Goal: Information Seeking & Learning: Understand process/instructions

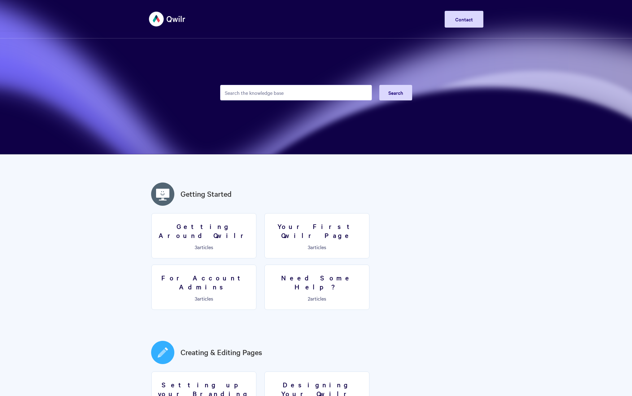
click at [241, 92] on input "Search the knowledge base" at bounding box center [296, 92] width 152 height 15
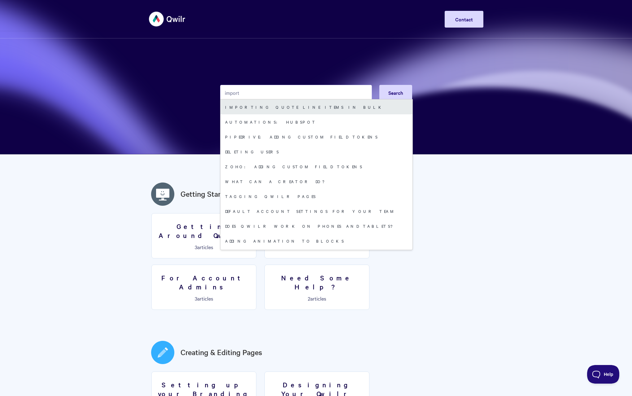
type input "import"
click at [242, 108] on link "Importing quote line items in bulk" at bounding box center [316, 106] width 192 height 15
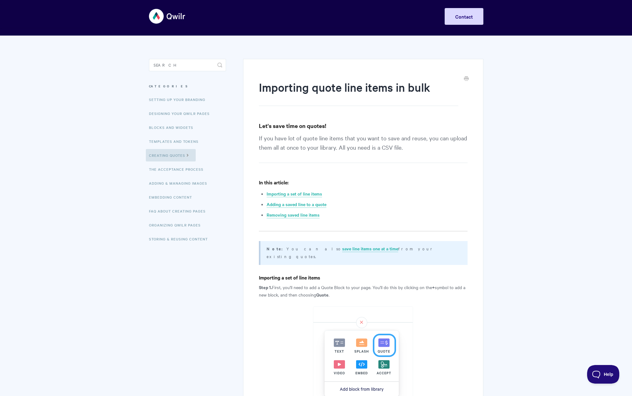
scroll to position [3, 0]
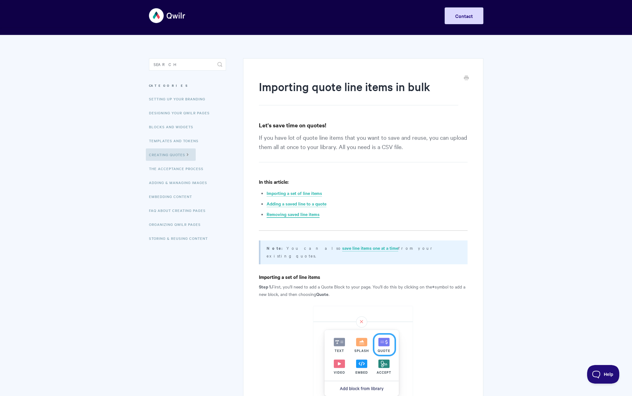
click at [306, 217] on link "Removing saved line items" at bounding box center [293, 214] width 53 height 7
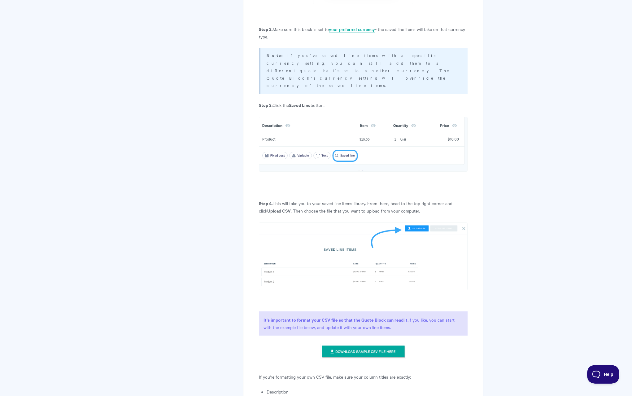
scroll to position [410, 0]
click at [342, 343] on img at bounding box center [363, 350] width 86 height 15
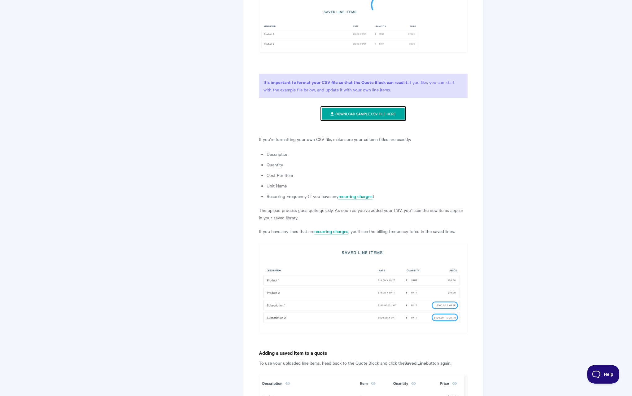
scroll to position [648, 0]
click at [352, 192] on link "recurring charges" at bounding box center [355, 195] width 34 height 7
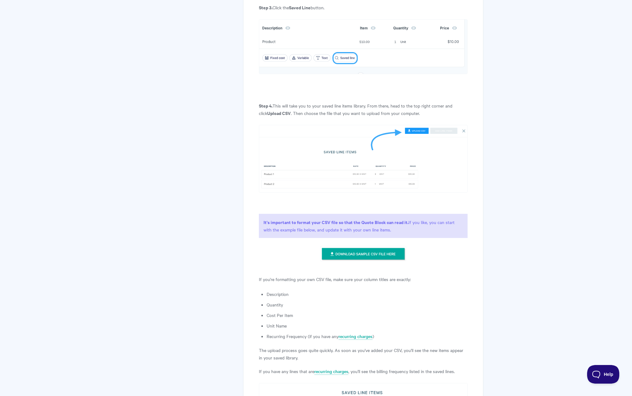
scroll to position [506, 0]
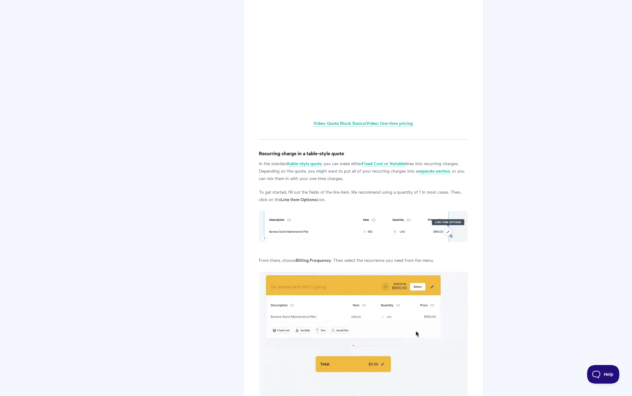
scroll to position [269, 0]
